Goal: Task Accomplishment & Management: Manage account settings

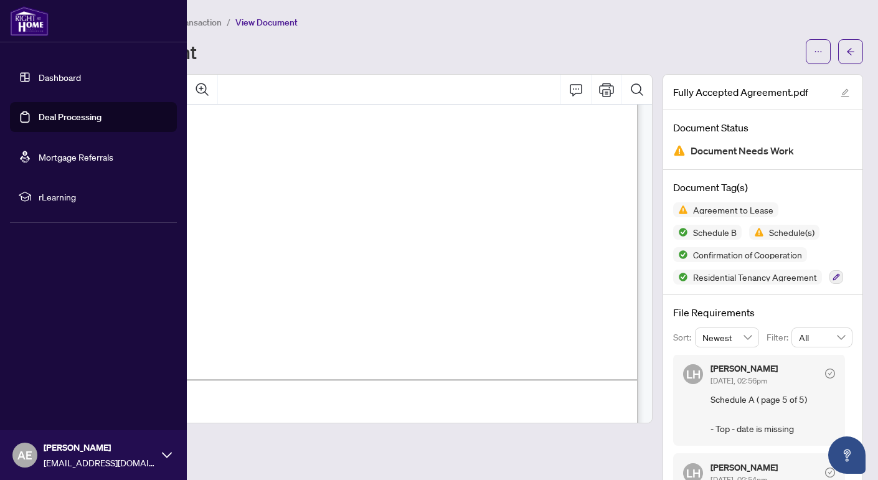
click at [42, 77] on link "Dashboard" at bounding box center [60, 77] width 42 height 11
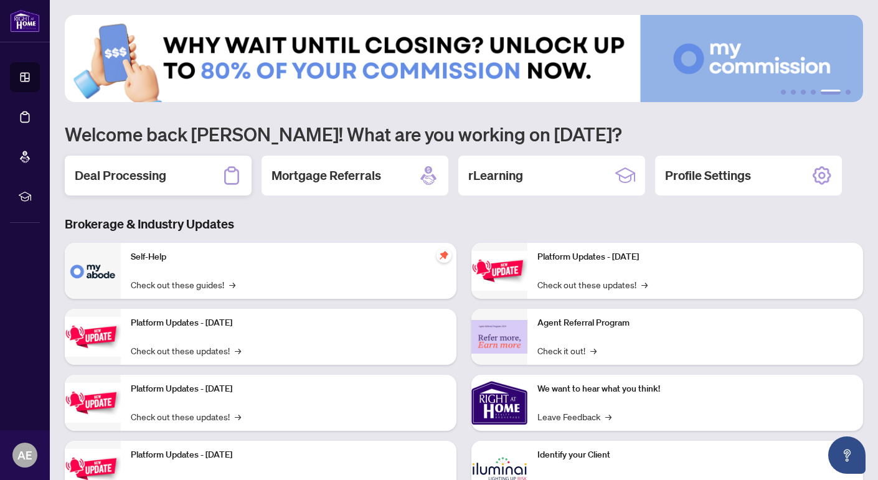
click at [161, 177] on h2 "Deal Processing" at bounding box center [121, 175] width 92 height 17
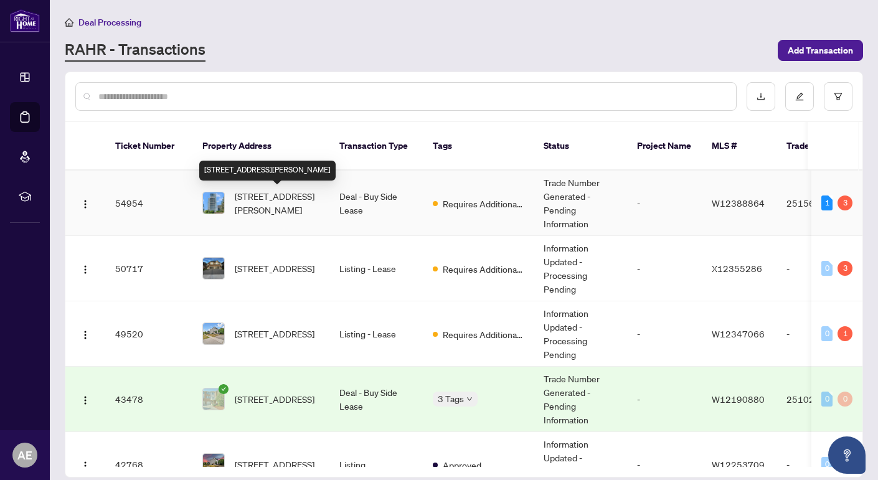
click at [264, 200] on span "[STREET_ADDRESS][PERSON_NAME]" at bounding box center [277, 202] width 85 height 27
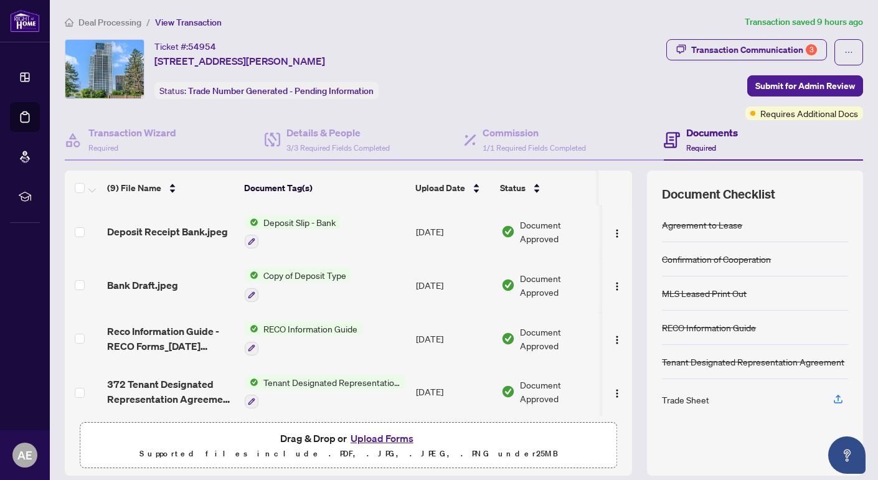
scroll to position [264, 0]
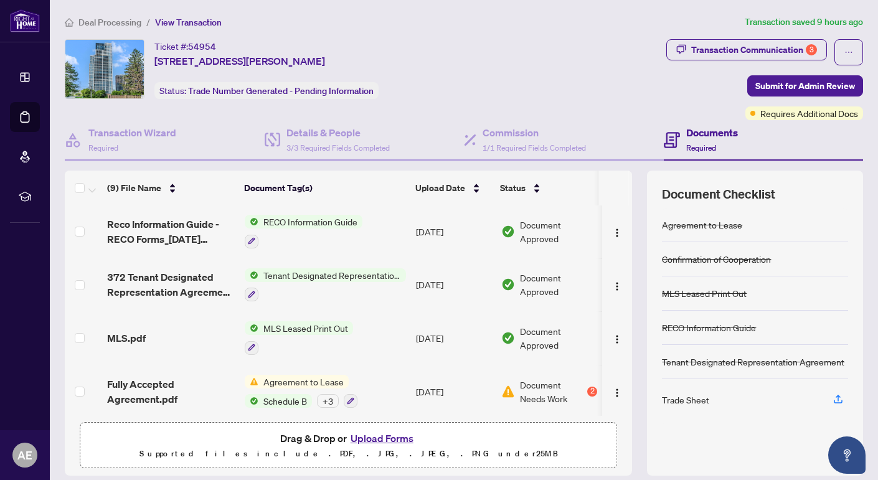
click at [375, 438] on button "Upload Forms" at bounding box center [382, 438] width 70 height 16
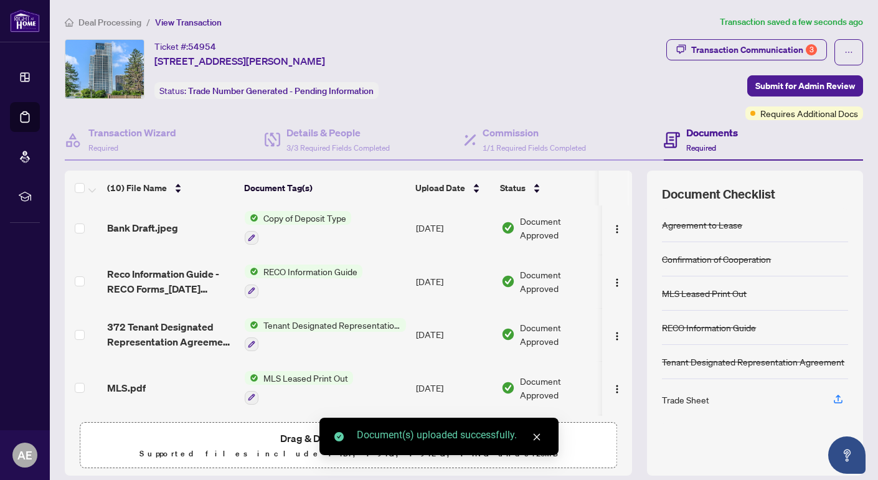
scroll to position [0, 0]
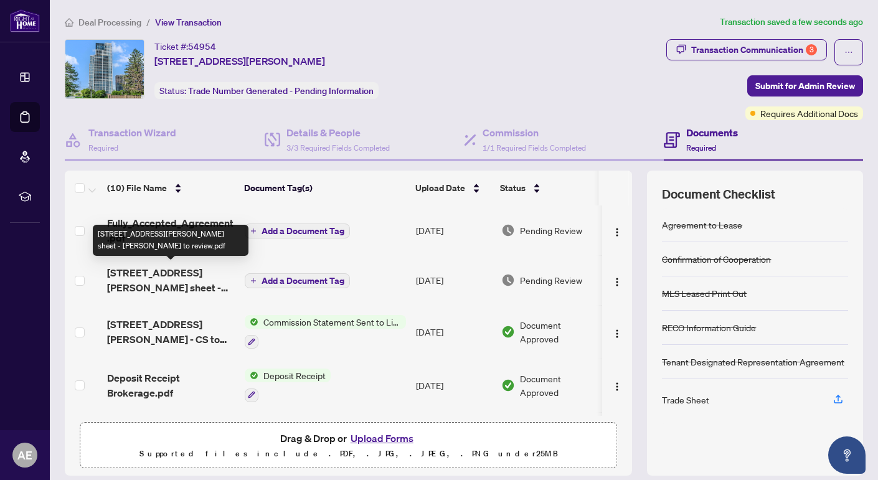
click at [135, 283] on span "[STREET_ADDRESS][PERSON_NAME] sheet - [PERSON_NAME] to review.pdf" at bounding box center [171, 280] width 128 height 30
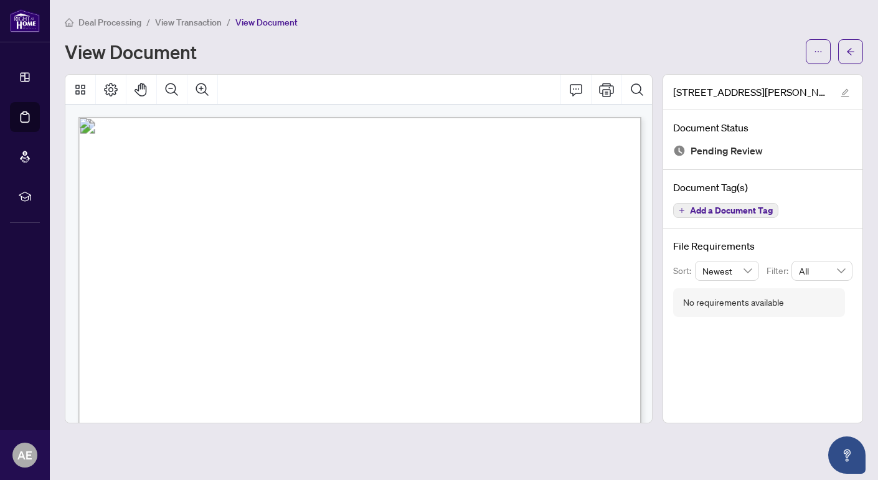
scroll to position [3, 0]
click at [819, 49] on icon "ellipsis" at bounding box center [818, 51] width 9 height 9
click at [743, 77] on span "Download" at bounding box center [773, 79] width 95 height 14
click at [857, 50] on button "button" at bounding box center [850, 51] width 25 height 25
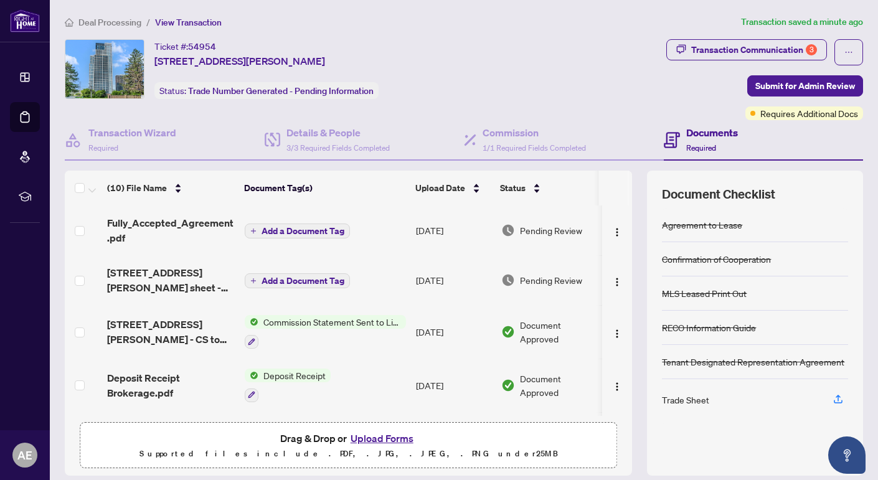
click at [390, 434] on button "Upload Forms" at bounding box center [382, 438] width 70 height 16
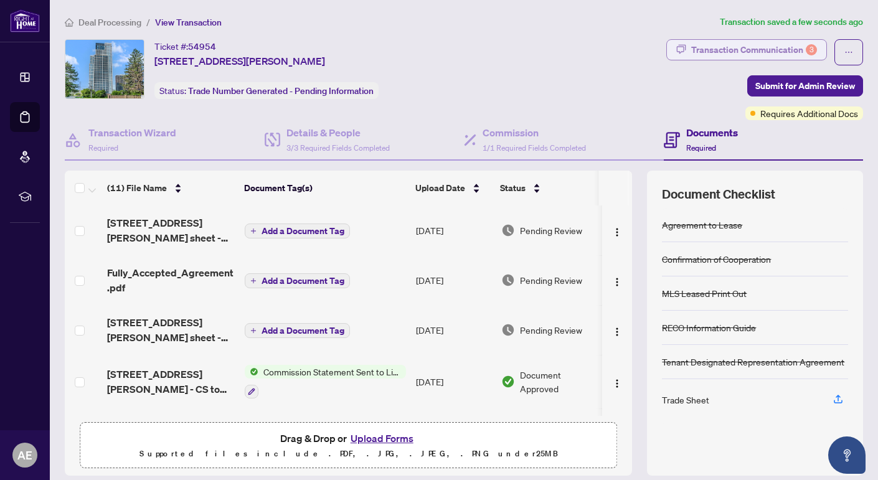
click at [797, 51] on div "Transaction Communication 3" at bounding box center [754, 50] width 126 height 20
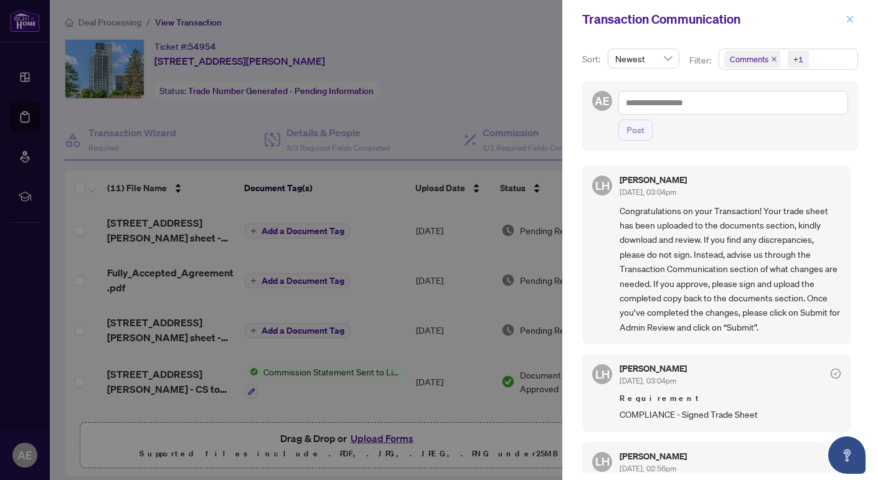
click at [852, 18] on icon "close" at bounding box center [850, 19] width 9 height 9
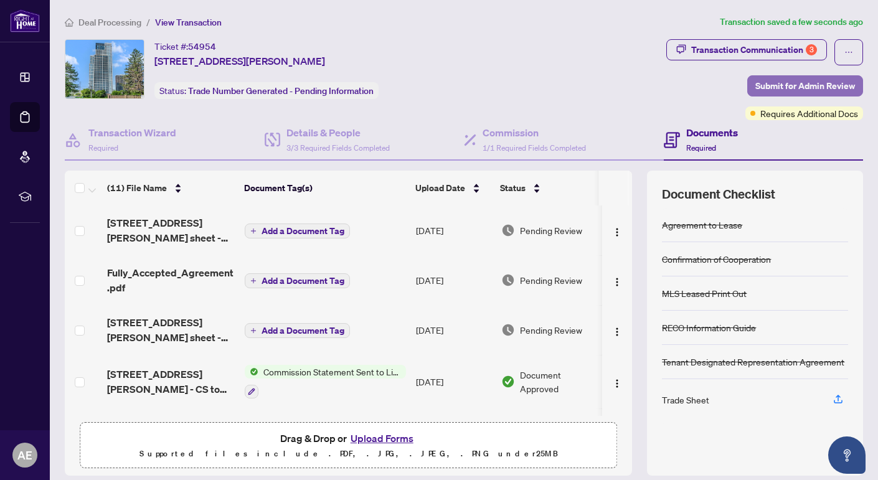
click at [809, 93] on span "Submit for Admin Review" at bounding box center [805, 86] width 100 height 20
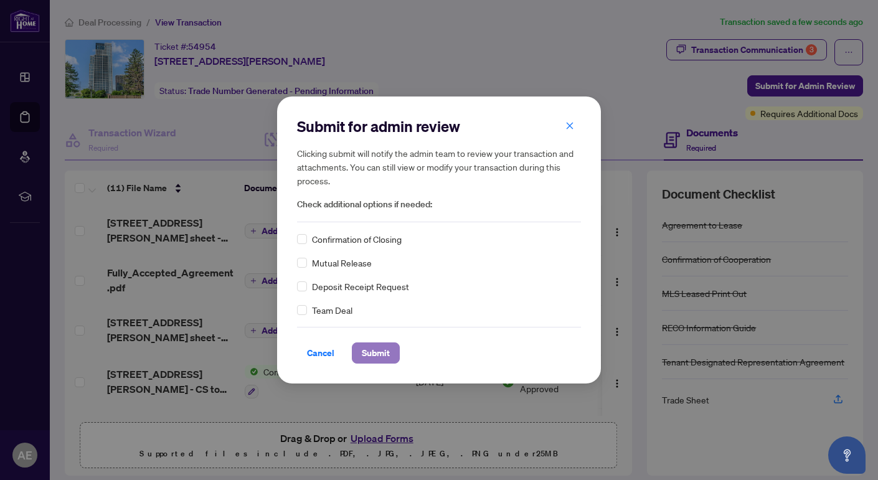
click at [389, 349] on button "Submit" at bounding box center [376, 352] width 48 height 21
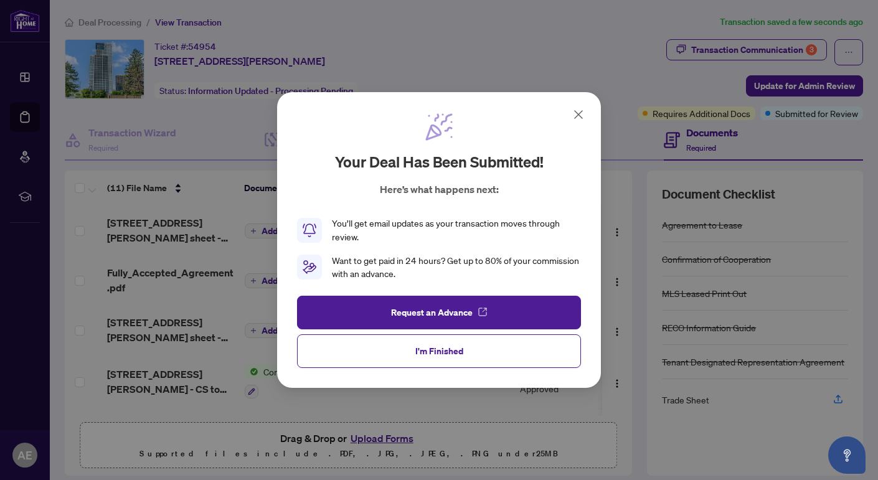
click at [389, 349] on button "I'm Finished" at bounding box center [439, 351] width 284 height 34
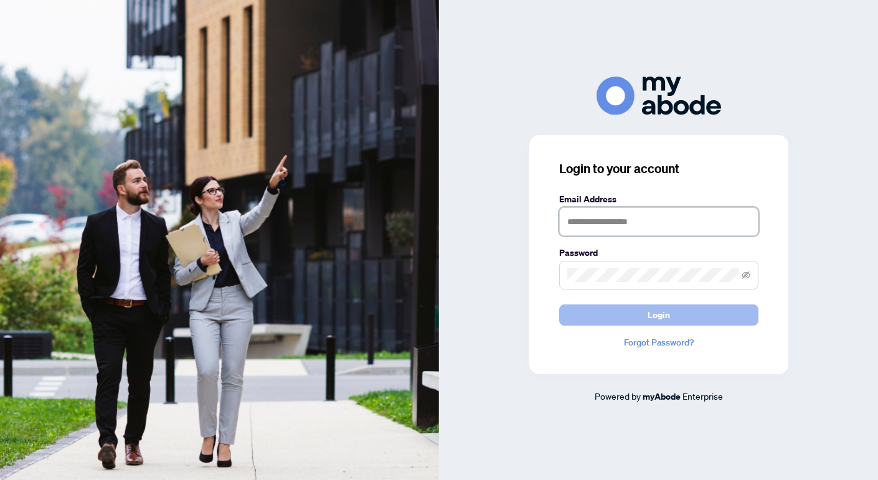
type input "**********"
click at [640, 307] on button "Login" at bounding box center [658, 314] width 199 height 21
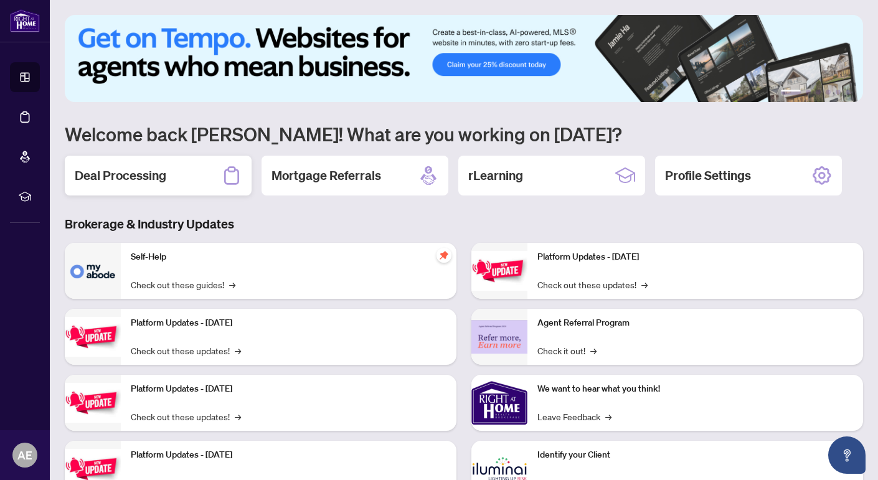
click at [156, 184] on div "Deal Processing" at bounding box center [158, 176] width 187 height 40
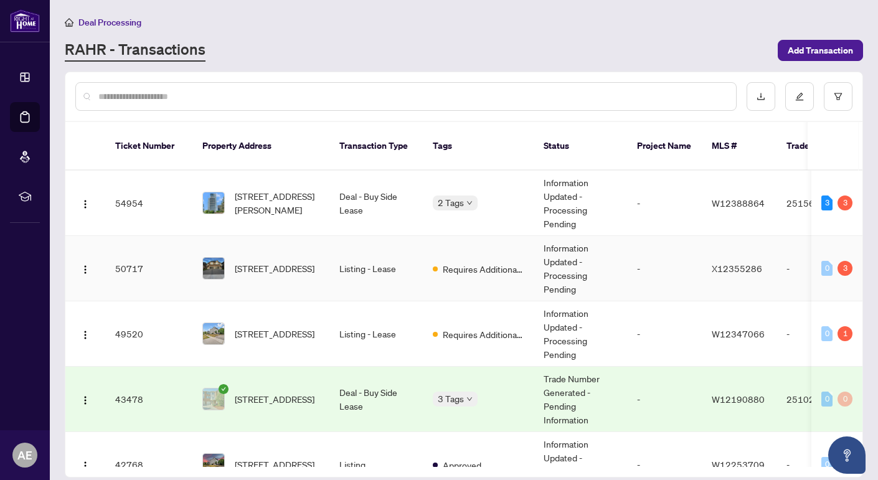
click at [364, 276] on td "Listing - Lease" at bounding box center [375, 268] width 93 height 65
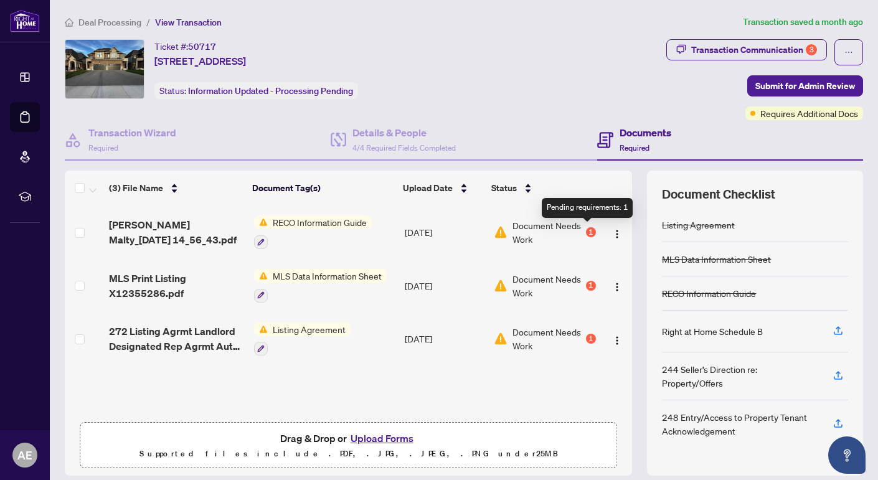
click at [586, 231] on div "1" at bounding box center [591, 232] width 10 height 10
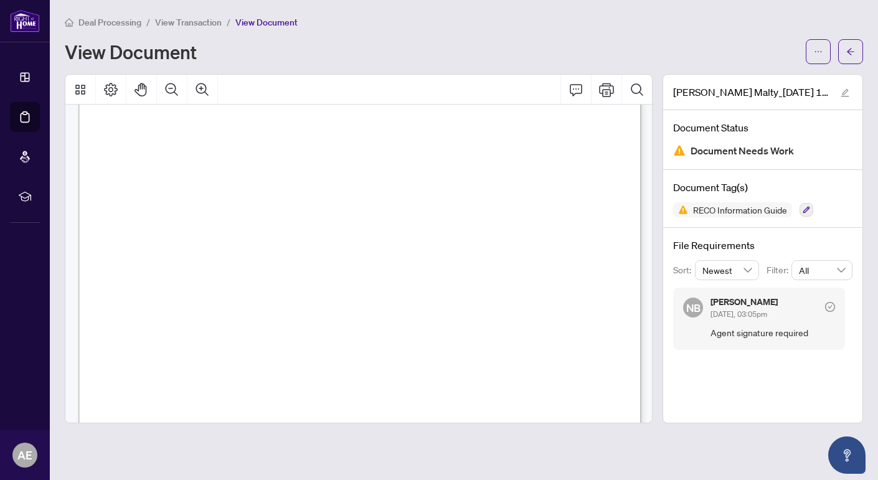
scroll to position [9154, 0]
click at [856, 51] on button "button" at bounding box center [850, 51] width 25 height 25
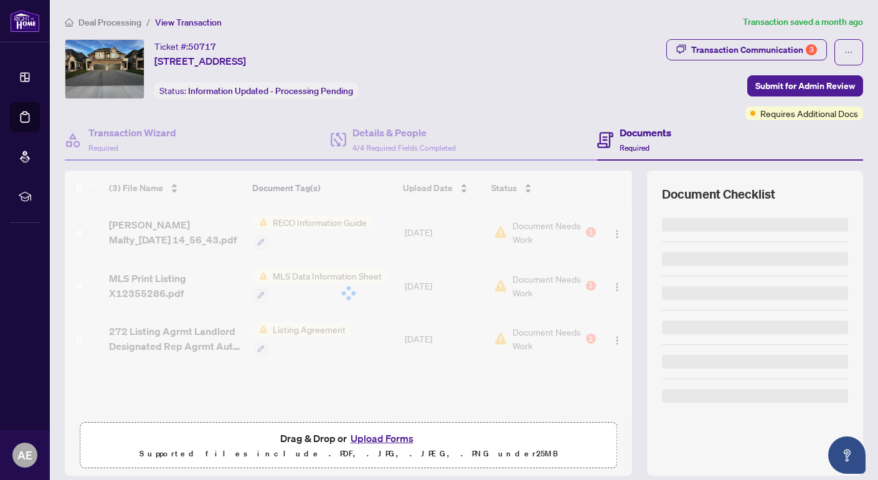
click at [385, 433] on button "Upload Forms" at bounding box center [382, 438] width 70 height 16
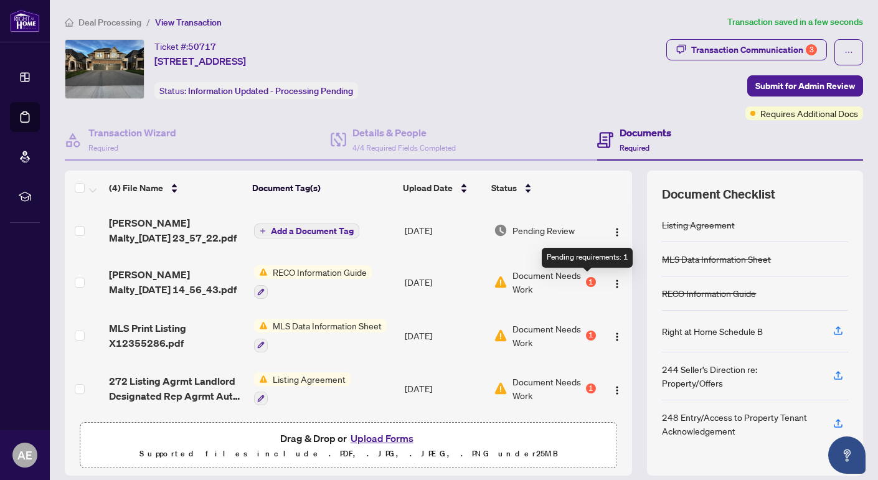
click at [587, 280] on div "1" at bounding box center [591, 282] width 10 height 10
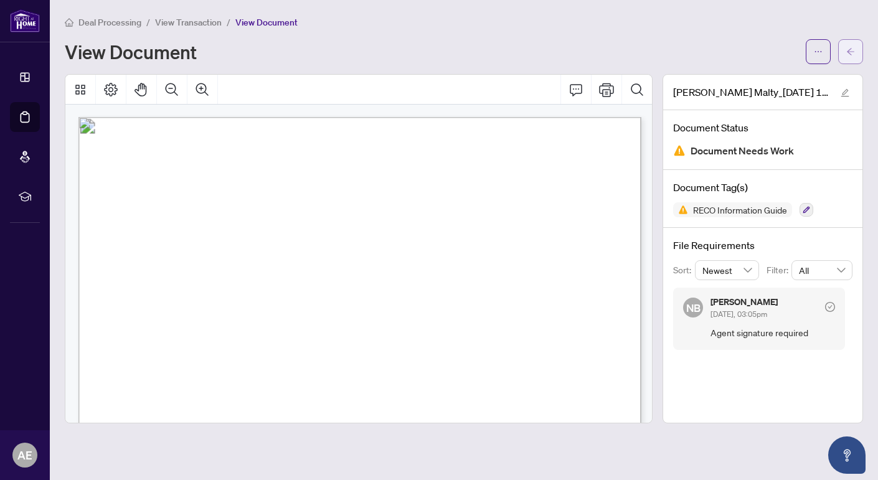
click at [854, 50] on icon "arrow-left" at bounding box center [850, 51] width 7 height 7
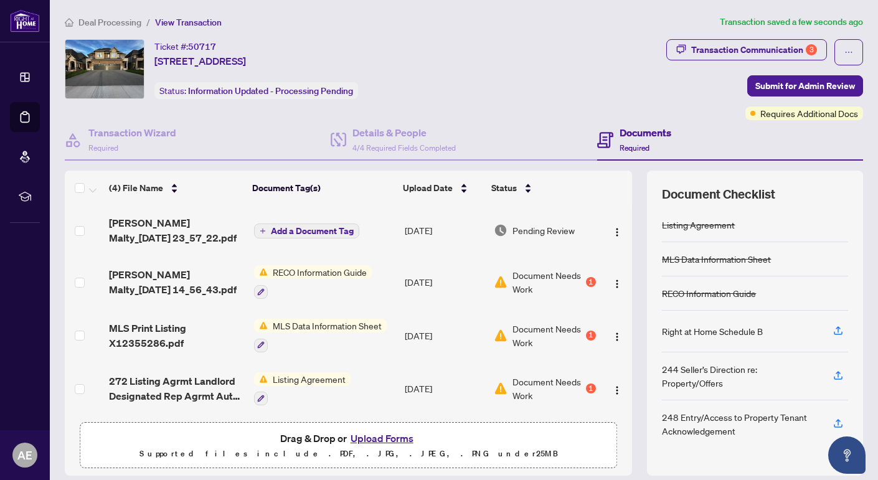
click at [588, 334] on div "1" at bounding box center [591, 336] width 10 height 10
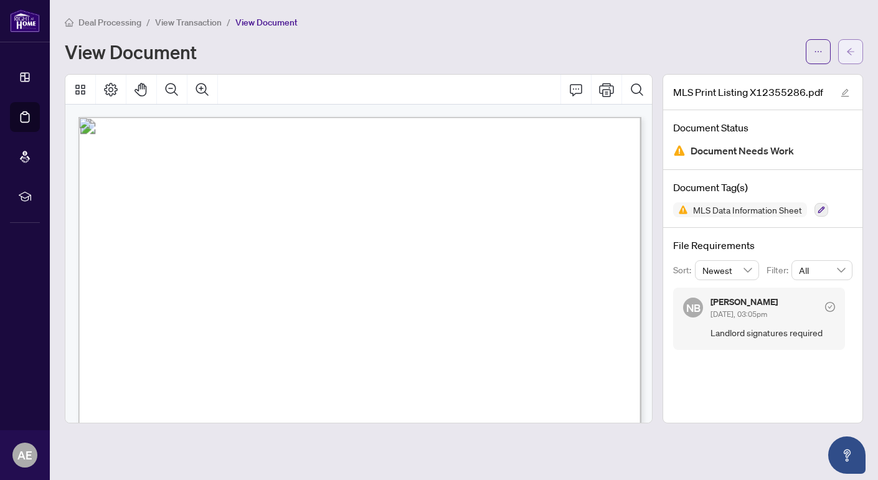
click at [853, 48] on icon "arrow-left" at bounding box center [850, 51] width 9 height 9
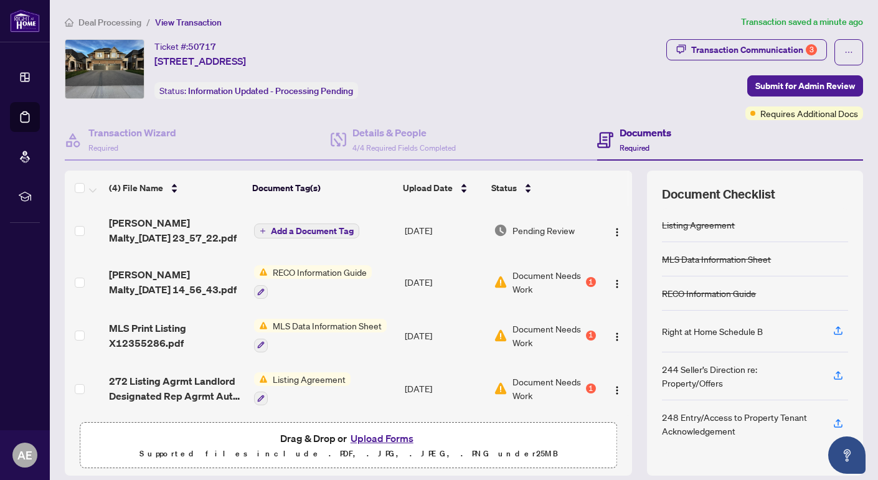
click at [377, 435] on button "Upload Forms" at bounding box center [382, 438] width 70 height 16
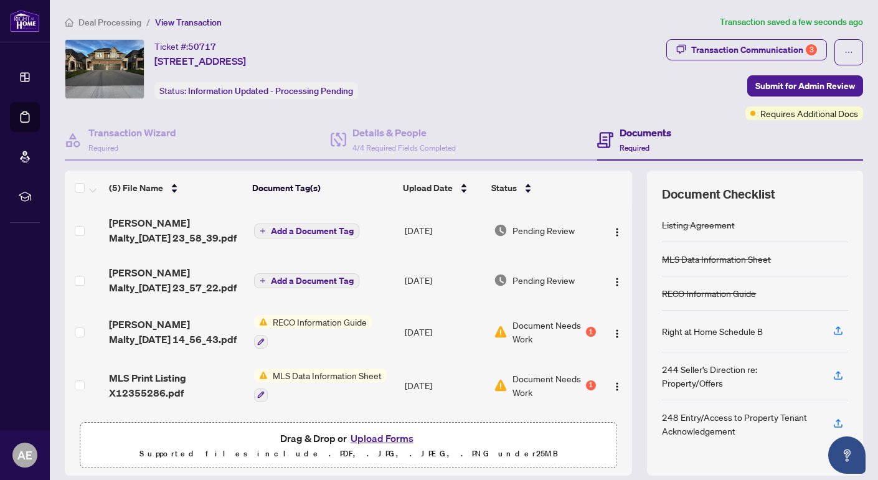
click at [294, 278] on span "Add a Document Tag" at bounding box center [312, 280] width 83 height 9
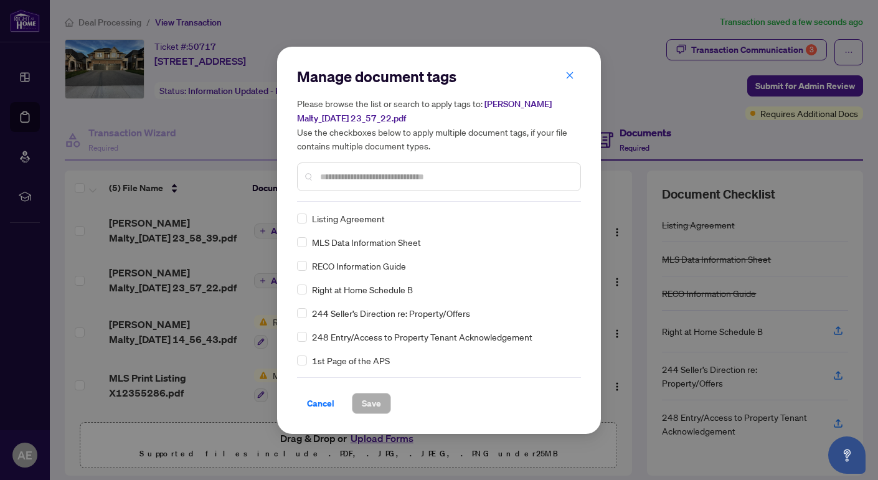
click at [356, 177] on input "text" at bounding box center [445, 177] width 250 height 14
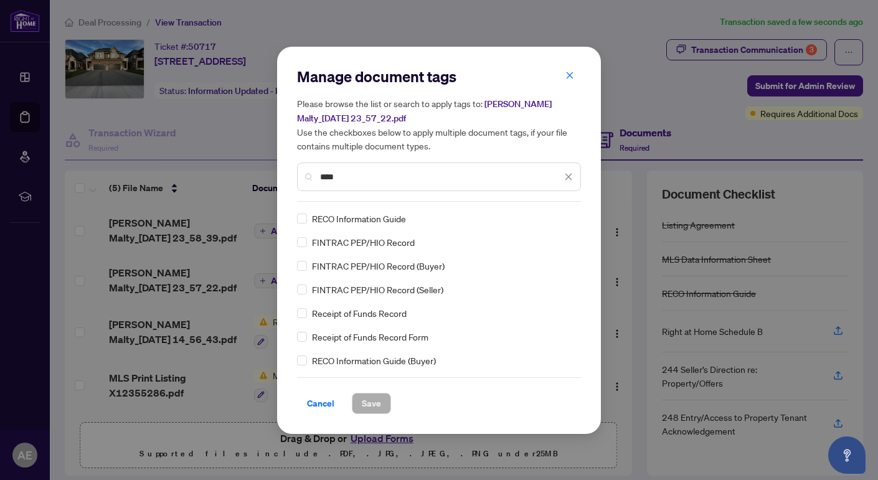
type input "****"
click at [362, 400] on span "Save" at bounding box center [371, 404] width 19 height 20
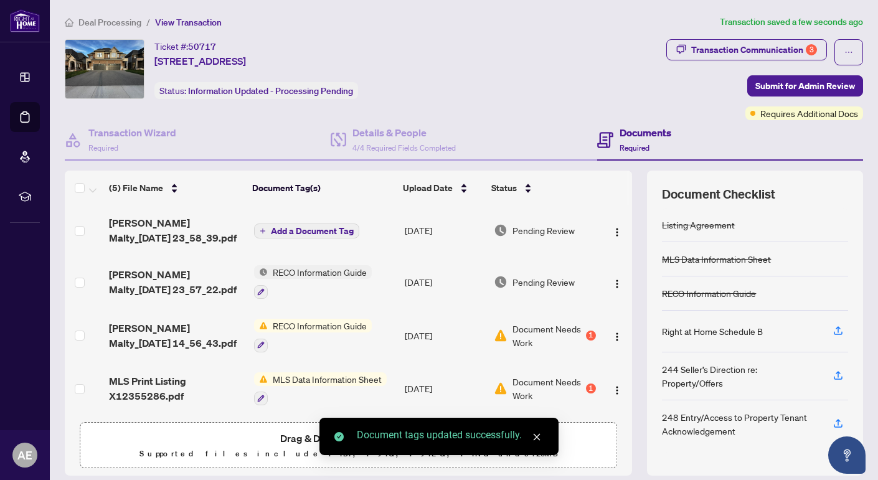
click at [300, 232] on span "Add a Document Tag" at bounding box center [312, 231] width 83 height 9
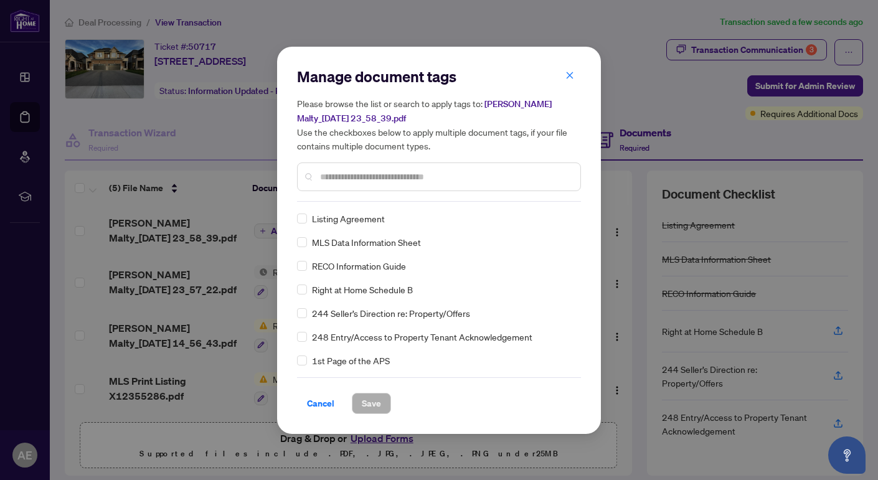
click at [335, 197] on div "Manage document tags Please browse the list or search to apply tags to: TAREK F…" at bounding box center [439, 134] width 284 height 135
click at [308, 240] on div "MLS Data Information Sheet" at bounding box center [435, 242] width 276 height 14
click at [364, 400] on span "Save" at bounding box center [371, 404] width 19 height 20
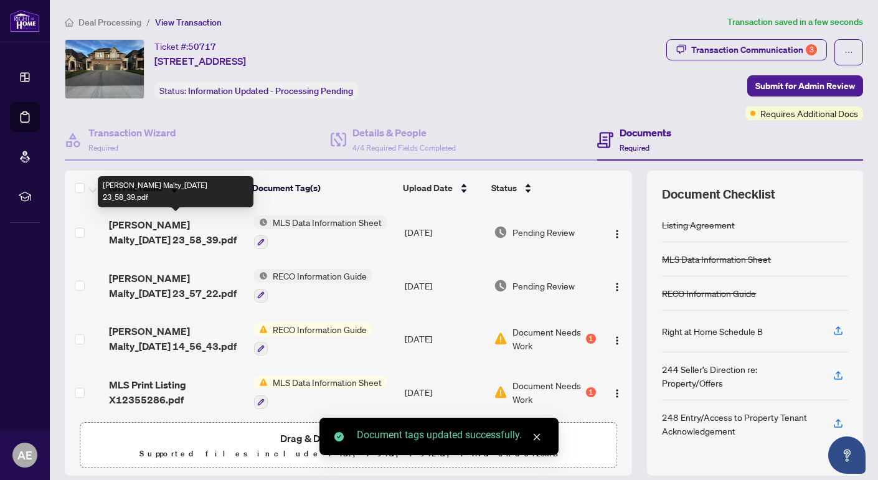
click at [152, 224] on span "TAREK FARID Malty_2025-09-29 23_58_39.pdf" at bounding box center [176, 232] width 135 height 30
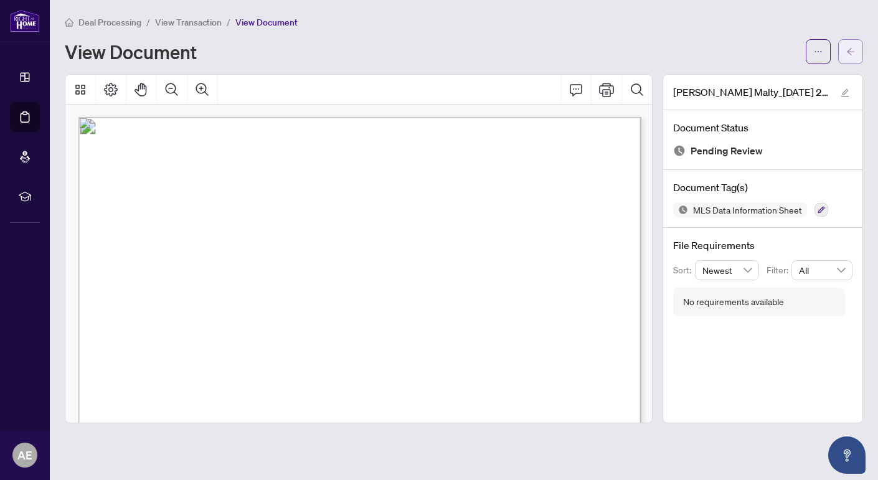
click at [851, 58] on span "button" at bounding box center [850, 52] width 9 height 20
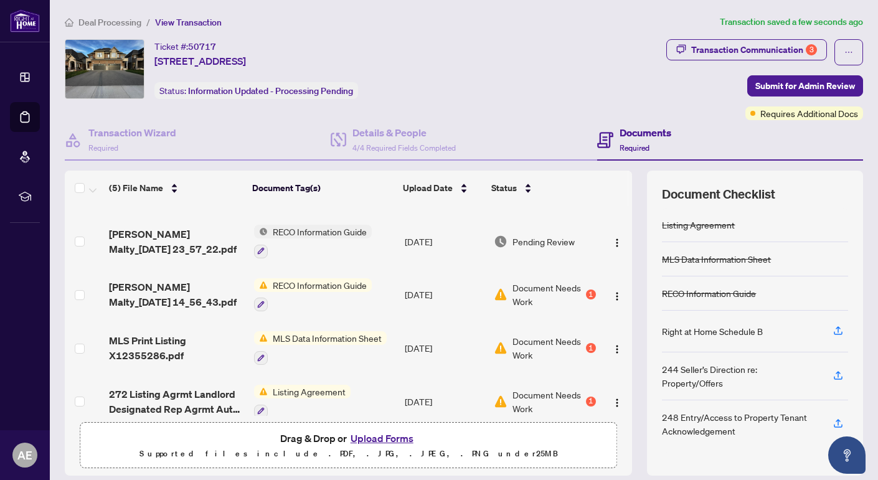
scroll to position [57, 0]
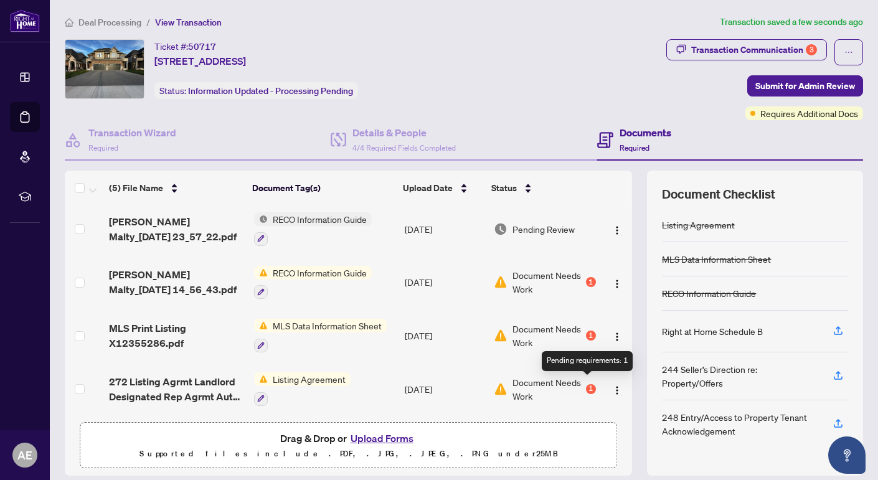
click at [589, 385] on div "1" at bounding box center [591, 389] width 10 height 10
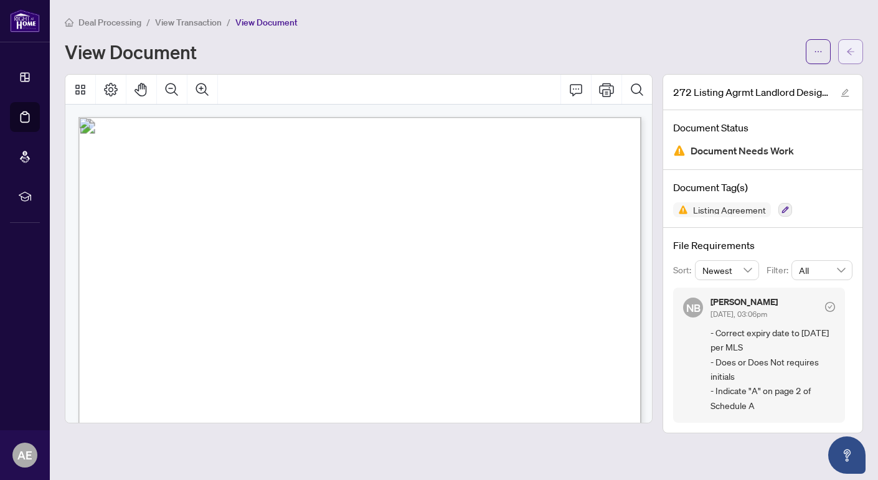
click at [843, 52] on button "button" at bounding box center [850, 51] width 25 height 25
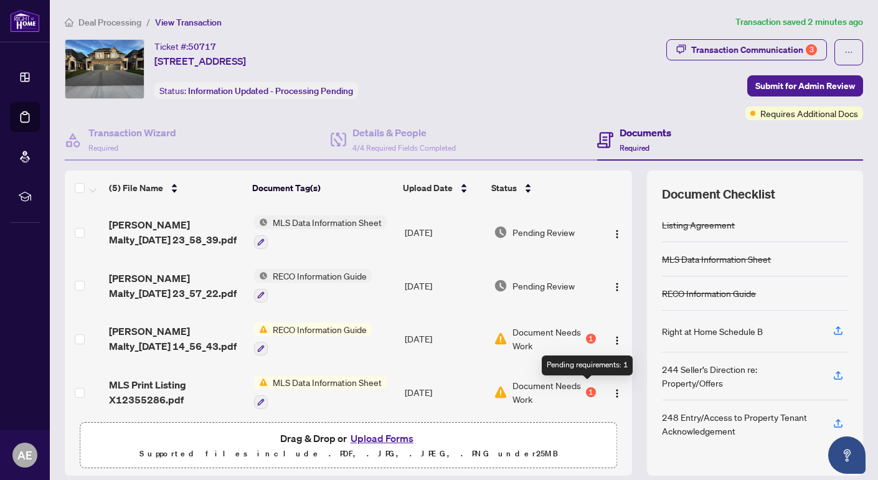
click at [590, 392] on div "1" at bounding box center [591, 392] width 10 height 10
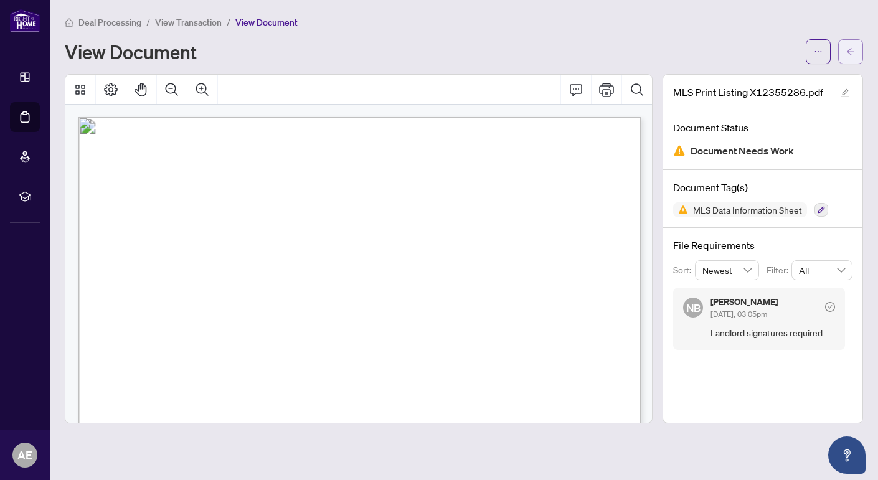
click at [846, 47] on icon "arrow-left" at bounding box center [850, 51] width 9 height 9
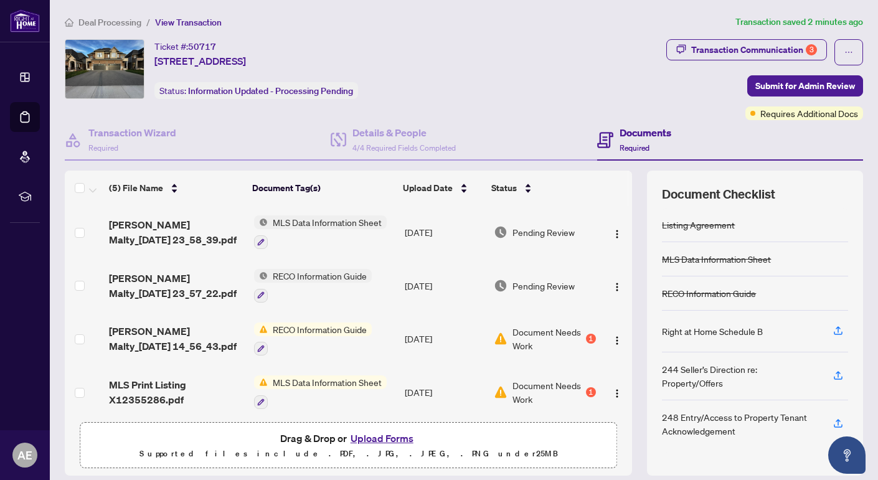
scroll to position [57, 0]
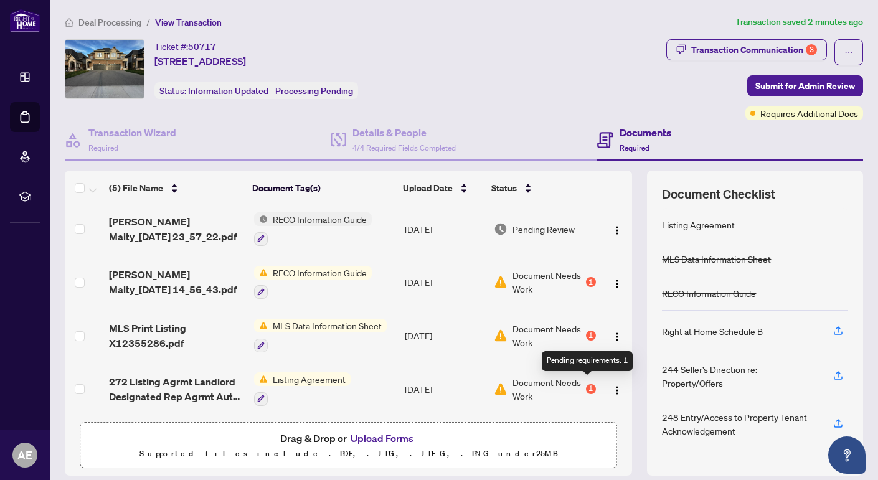
click at [586, 384] on div "1" at bounding box center [591, 389] width 10 height 10
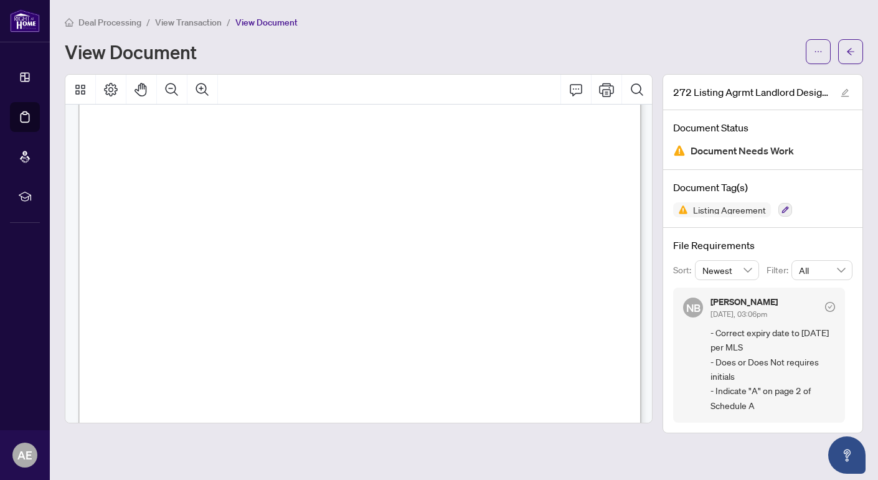
scroll to position [219, 0]
